Goal: Go to known website: Go to known website

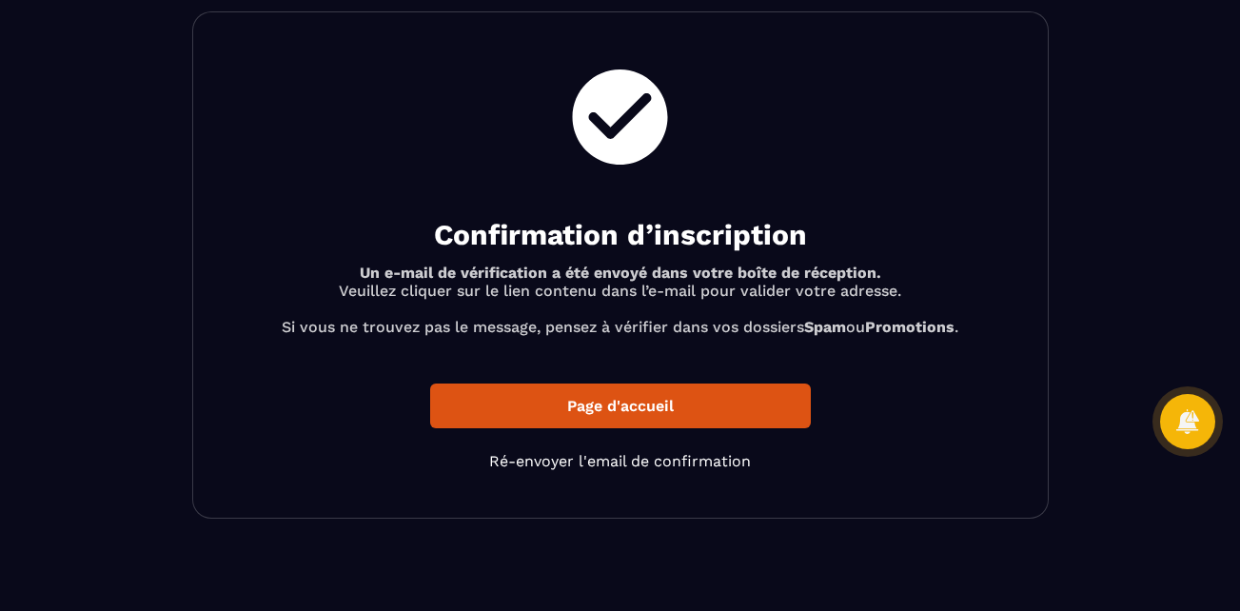
scroll to position [87, 0]
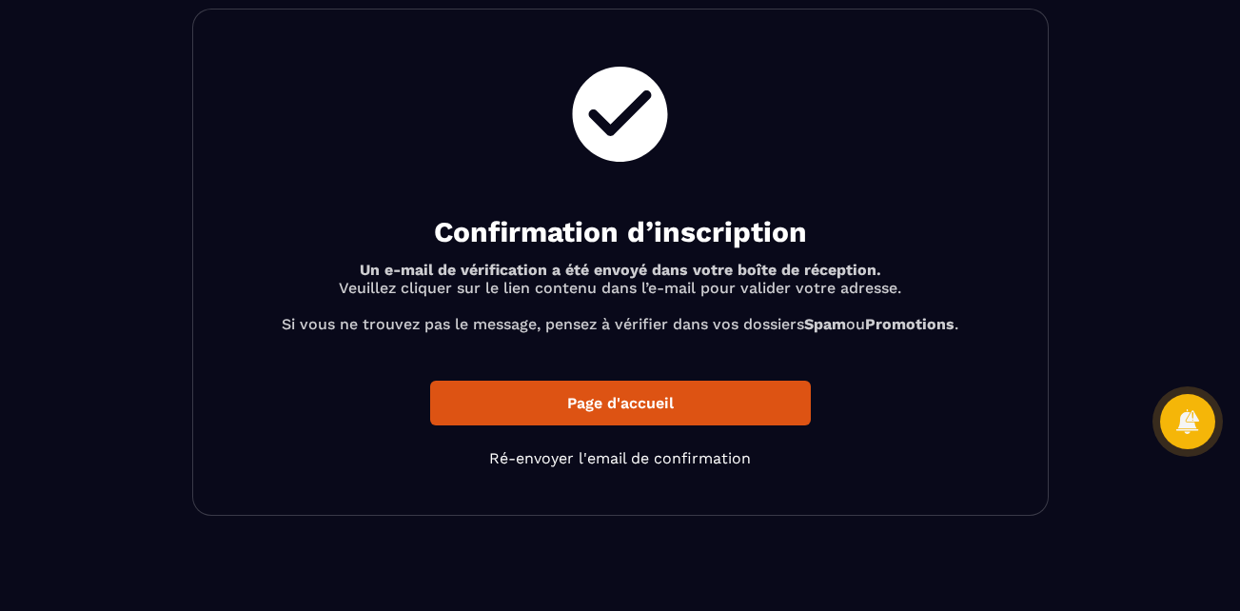
click at [641, 405] on p "Page d'accueil" at bounding box center [620, 403] width 381 height 45
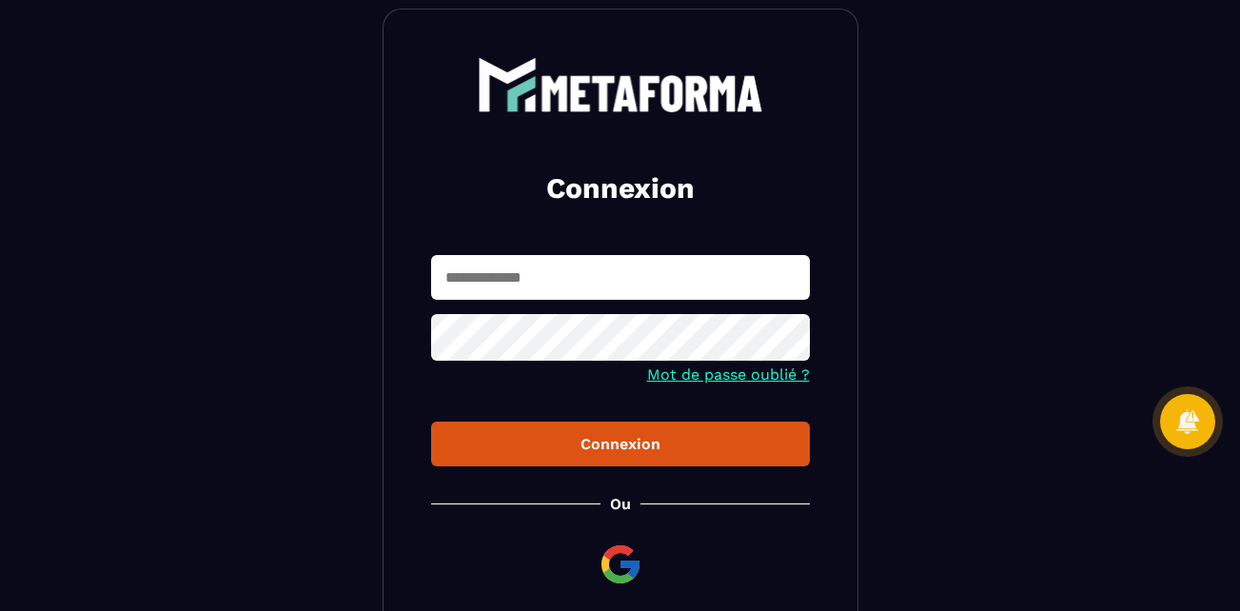
type input "**********"
click at [619, 566] on img at bounding box center [621, 565] width 46 height 46
